Goal: Check status: Check status

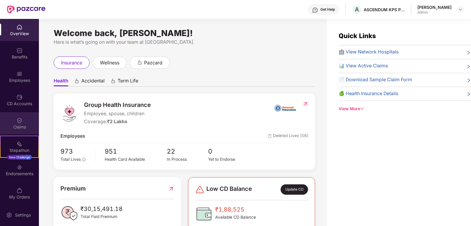
click at [19, 119] on img at bounding box center [20, 120] width 6 height 6
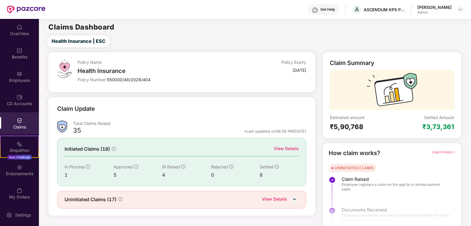
click at [283, 148] on div "View Details" at bounding box center [286, 148] width 25 height 6
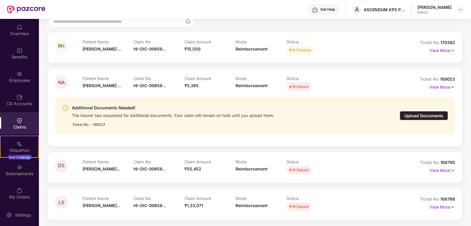
scroll to position [29, 0]
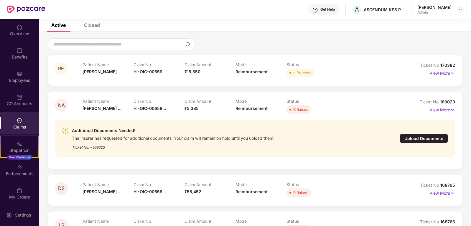
click at [442, 75] on p "View More" at bounding box center [443, 72] width 26 height 8
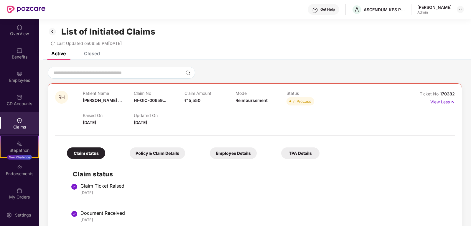
scroll to position [0, 0]
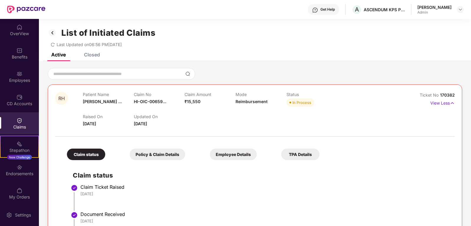
click at [91, 54] on div "Closed" at bounding box center [92, 55] width 16 height 6
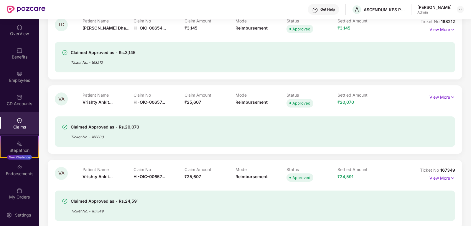
scroll to position [236, 0]
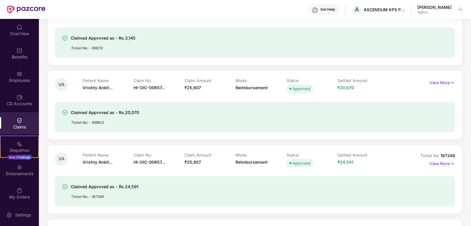
click at [134, 128] on div "Claimed Approved as - Rs.20,070 Ticket No. - 168803" at bounding box center [255, 117] width 400 height 30
click at [443, 83] on p "View More" at bounding box center [443, 82] width 26 height 8
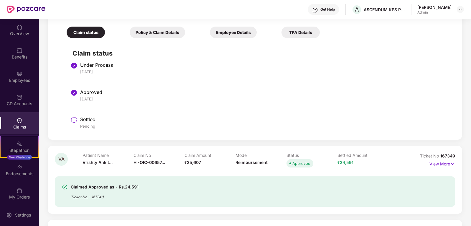
scroll to position [383, 0]
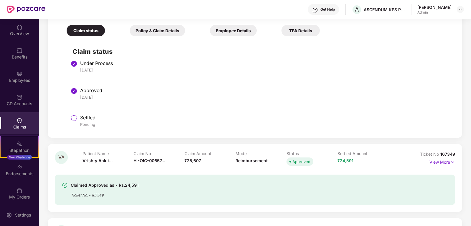
click at [445, 160] on p "View More" at bounding box center [443, 161] width 26 height 8
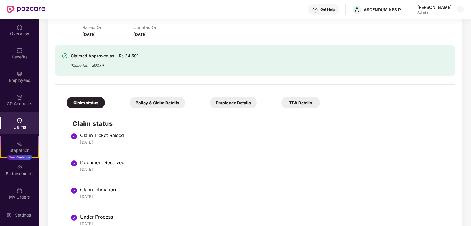
scroll to position [531, 0]
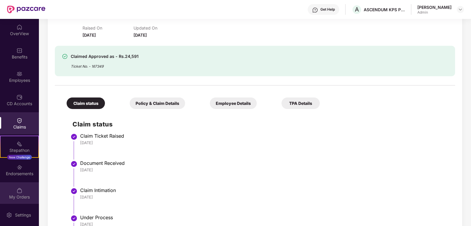
click at [21, 196] on div "My Orders" at bounding box center [19, 197] width 39 height 6
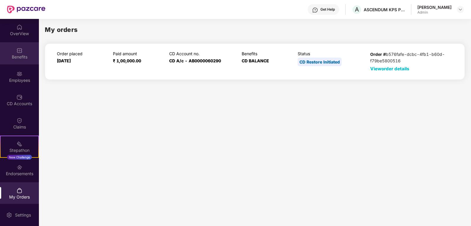
click at [18, 56] on div "Benefits" at bounding box center [19, 57] width 39 height 6
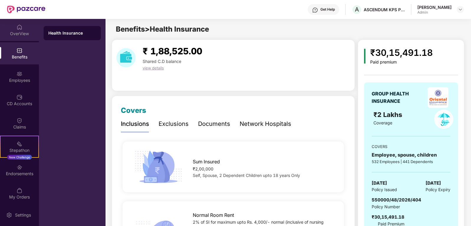
click at [23, 36] on div "OverView" at bounding box center [19, 34] width 39 height 6
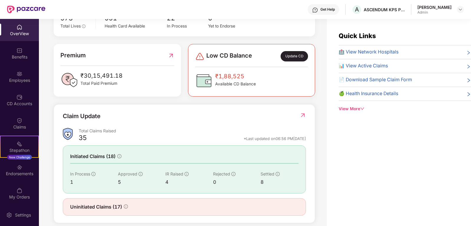
scroll to position [141, 0]
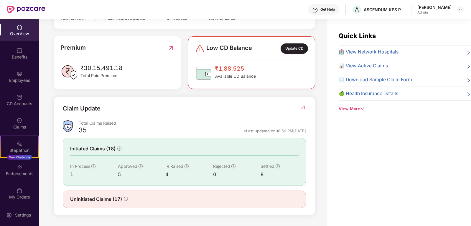
click at [305, 108] on img at bounding box center [303, 107] width 6 height 6
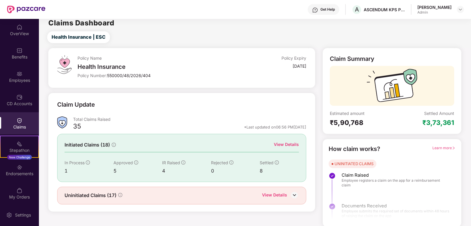
scroll to position [5, 0]
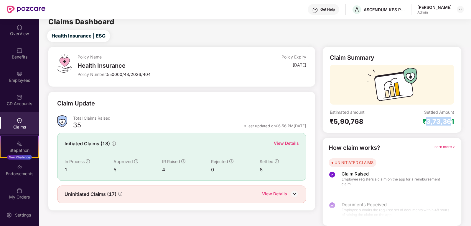
click at [447, 117] on div "Settled Amount ₹3,73,361" at bounding box center [423, 117] width 62 height 16
drag, startPoint x: 320, startPoint y: 127, endPoint x: 381, endPoint y: 127, distance: 61.0
click at [381, 127] on div "Claim Summary Estimated amount ₹5,90,768 Settled Amount ₹3,73,361 How claim wor…" at bounding box center [392, 136] width 146 height 179
